Goal: Task Accomplishment & Management: Complete application form

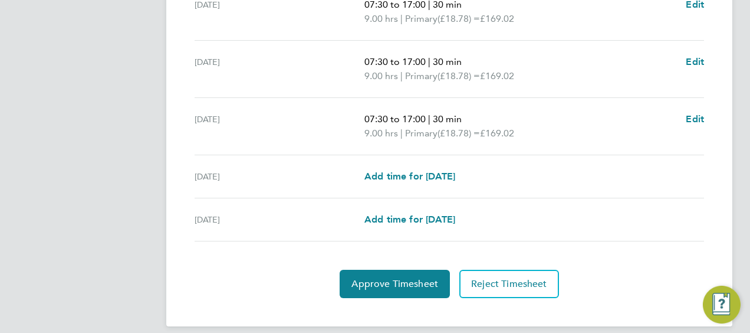
scroll to position [517, 0]
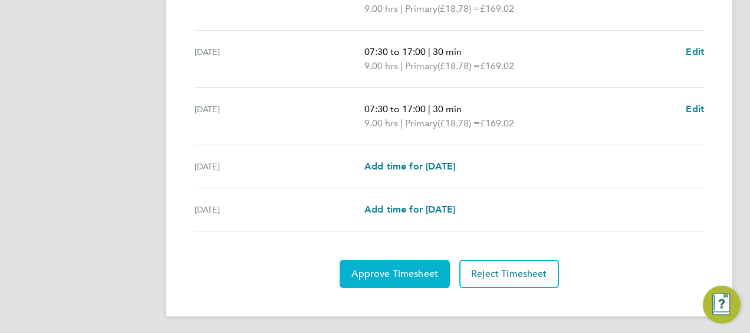
click at [386, 272] on span "Approve Timesheet" at bounding box center [394, 274] width 87 height 12
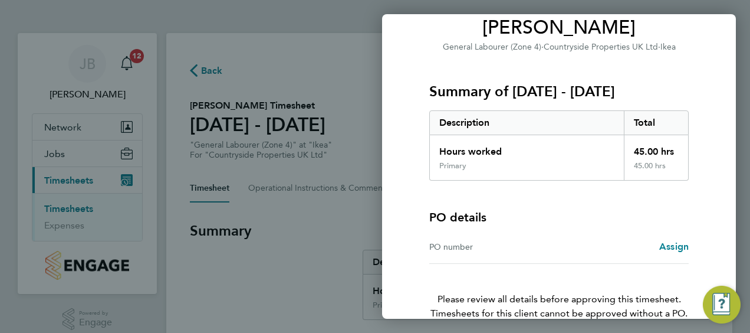
scroll to position [164, 0]
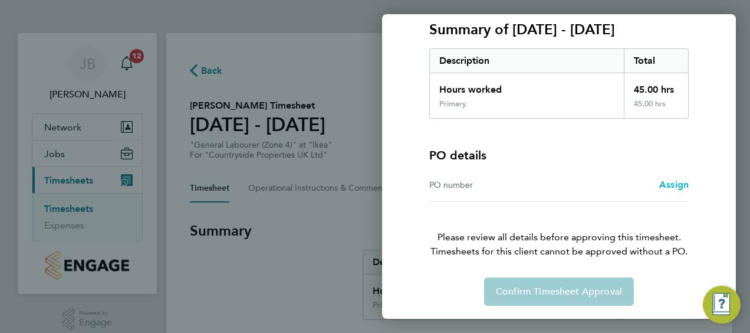
click at [675, 185] on span "Assign" at bounding box center [673, 184] width 29 height 11
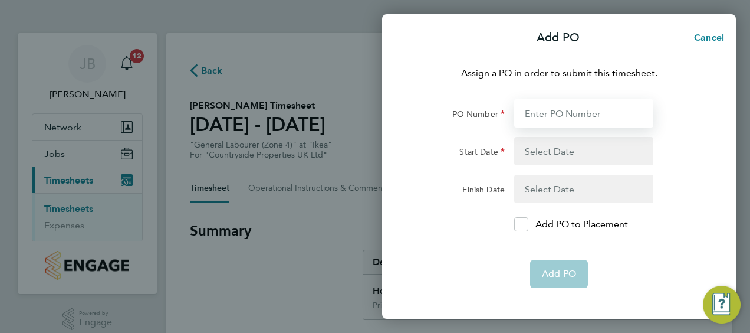
click at [535, 114] on input "PO Number" at bounding box center [583, 113] width 139 height 28
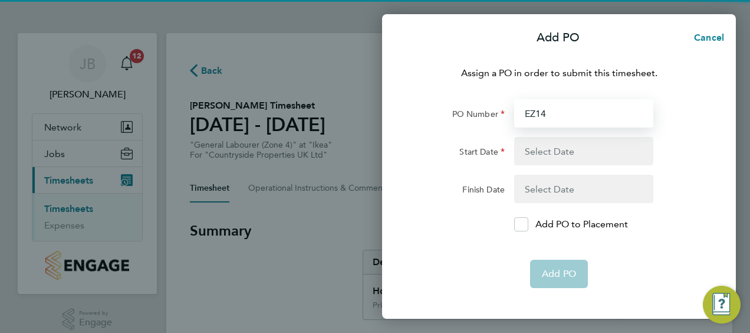
type input "EZ149"
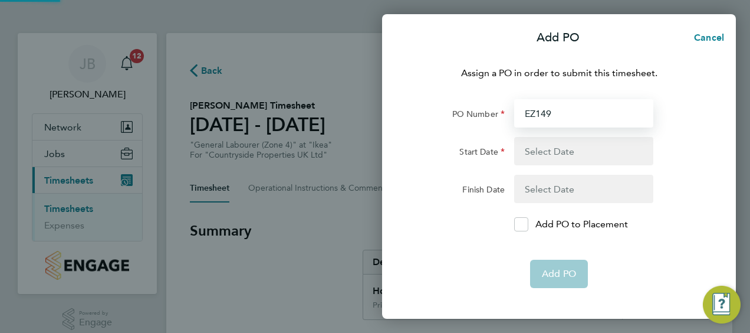
type input "[DATE]"
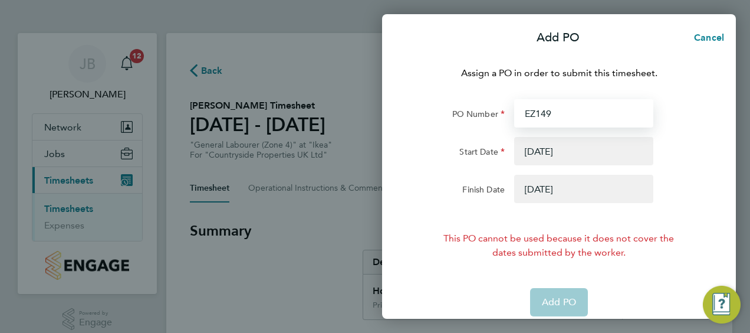
type input "EZ149"
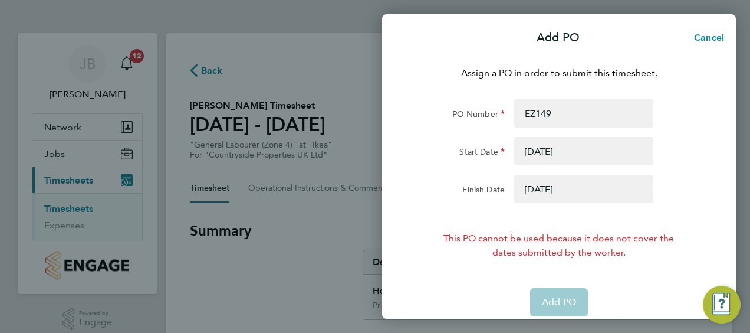
click at [578, 147] on button "button" at bounding box center [583, 151] width 139 height 28
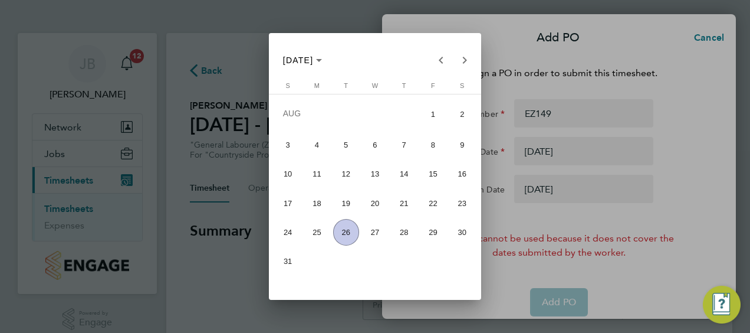
click at [406, 148] on span "7" at bounding box center [404, 145] width 26 height 26
type input "[DATE]"
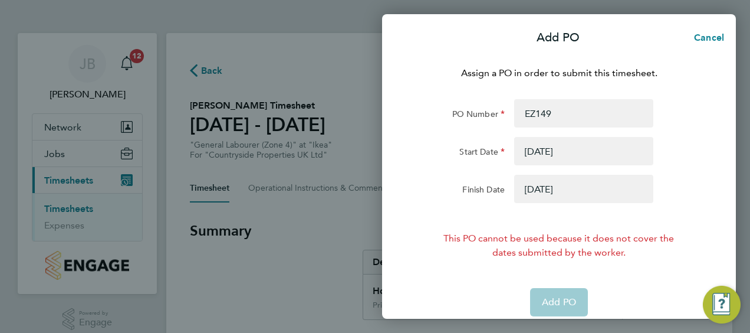
click at [590, 185] on button "button" at bounding box center [583, 189] width 139 height 28
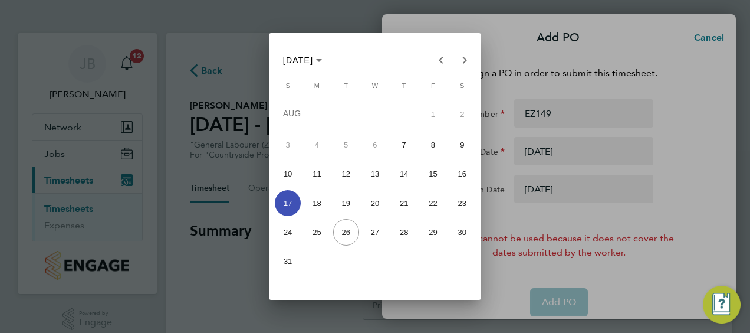
click at [289, 262] on span "31" at bounding box center [288, 261] width 26 height 26
type input "[DATE]"
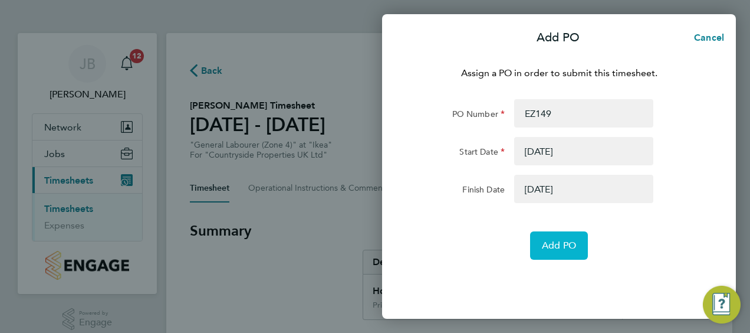
click at [555, 246] on span "Add PO" at bounding box center [559, 245] width 34 height 12
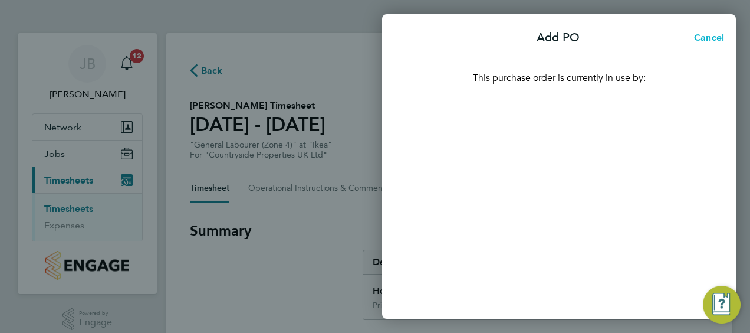
click at [705, 41] on span "Cancel" at bounding box center [707, 37] width 34 height 11
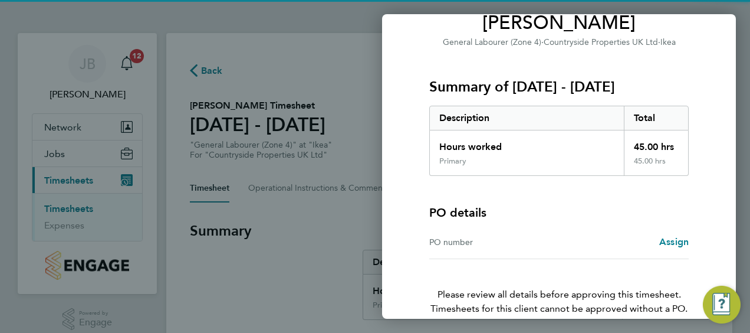
scroll to position [164, 0]
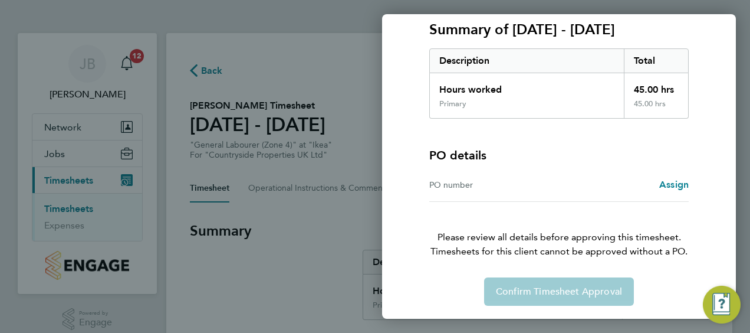
click at [533, 285] on div "Confirm Timesheet Approval" at bounding box center [559, 291] width 288 height 28
click at [494, 181] on div "PO number" at bounding box center [494, 184] width 130 height 14
click at [667, 183] on span "Assign" at bounding box center [673, 184] width 29 height 11
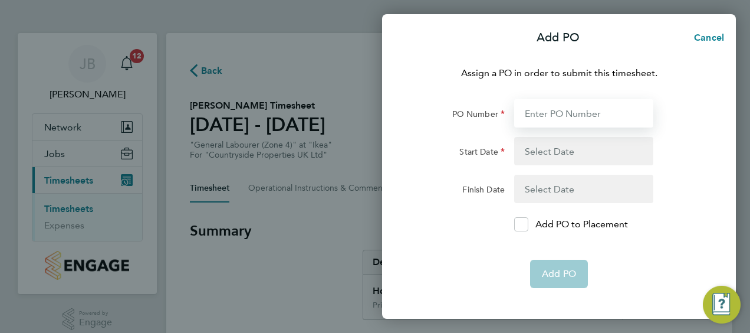
click at [538, 113] on input "PO Number" at bounding box center [583, 113] width 139 height 28
type input "EZ149"
type input "[DATE]"
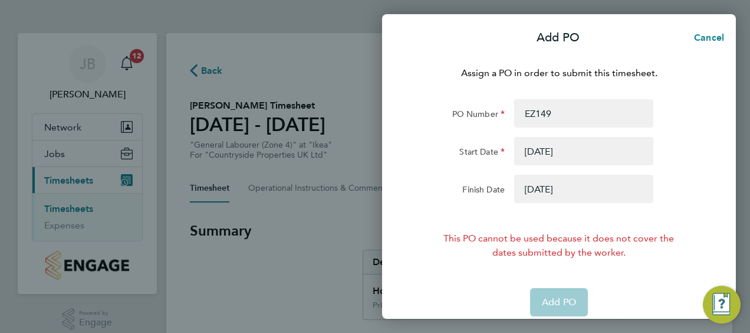
click at [553, 148] on button "button" at bounding box center [583, 151] width 139 height 28
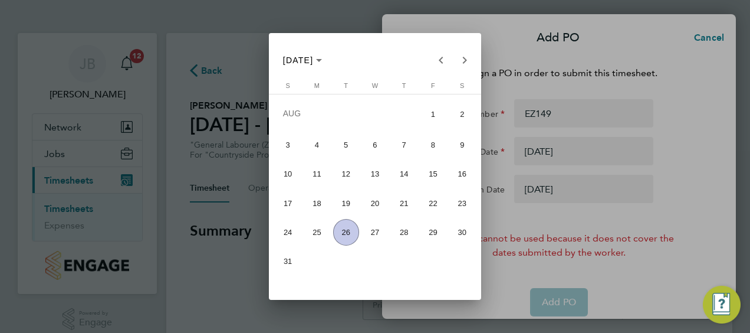
click at [682, 97] on div at bounding box center [375, 166] width 750 height 333
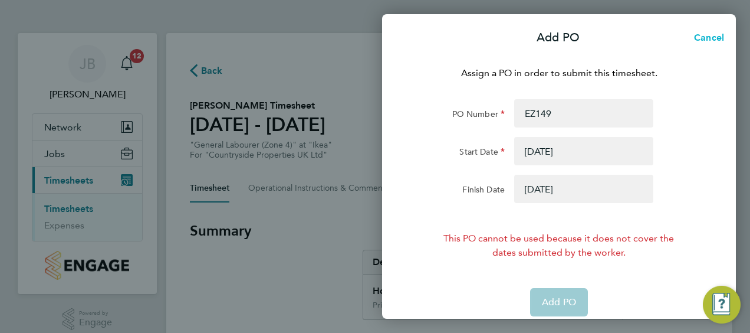
click at [704, 42] on span "Cancel" at bounding box center [707, 37] width 34 height 11
